Goal: Navigation & Orientation: Find specific page/section

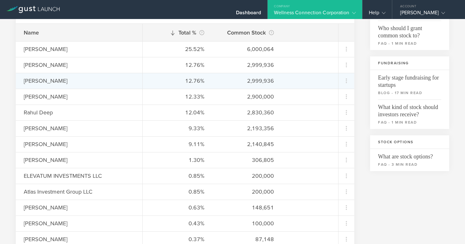
scroll to position [116, 0]
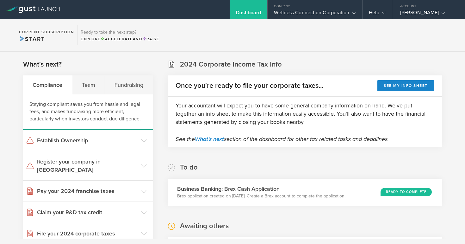
click at [254, 11] on div "Dashboard" at bounding box center [248, 13] width 25 height 9
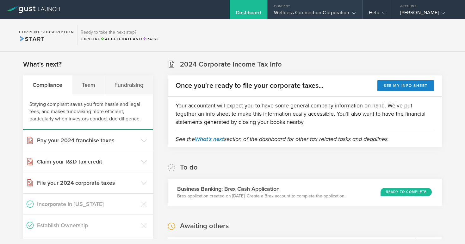
click at [279, 14] on div "Wellness Connection Corporation" at bounding box center [315, 13] width 82 height 9
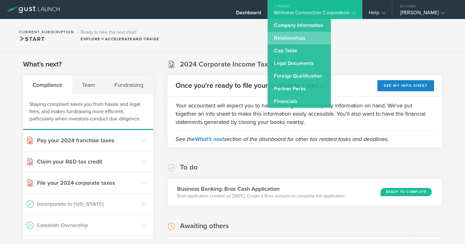
click at [284, 40] on link "Relationships" at bounding box center [299, 38] width 63 height 13
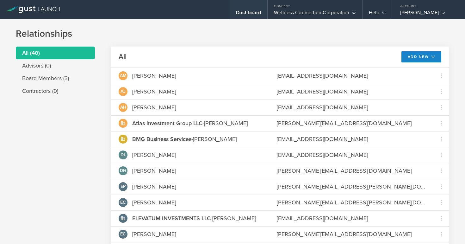
click at [254, 12] on div "Dashboard" at bounding box center [248, 13] width 25 height 9
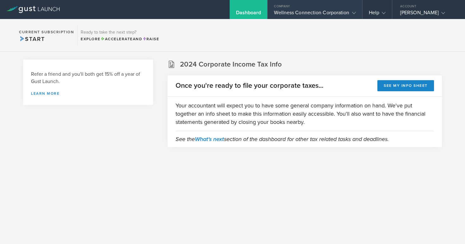
click at [290, 14] on div "Wellness Connection Corporation" at bounding box center [315, 13] width 82 height 9
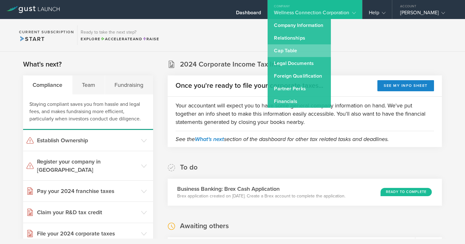
click at [291, 50] on link "Cap Table" at bounding box center [299, 50] width 63 height 13
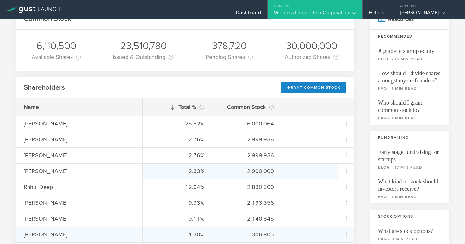
scroll to position [42, 0]
